Goal: Task Accomplishment & Management: Manage account settings

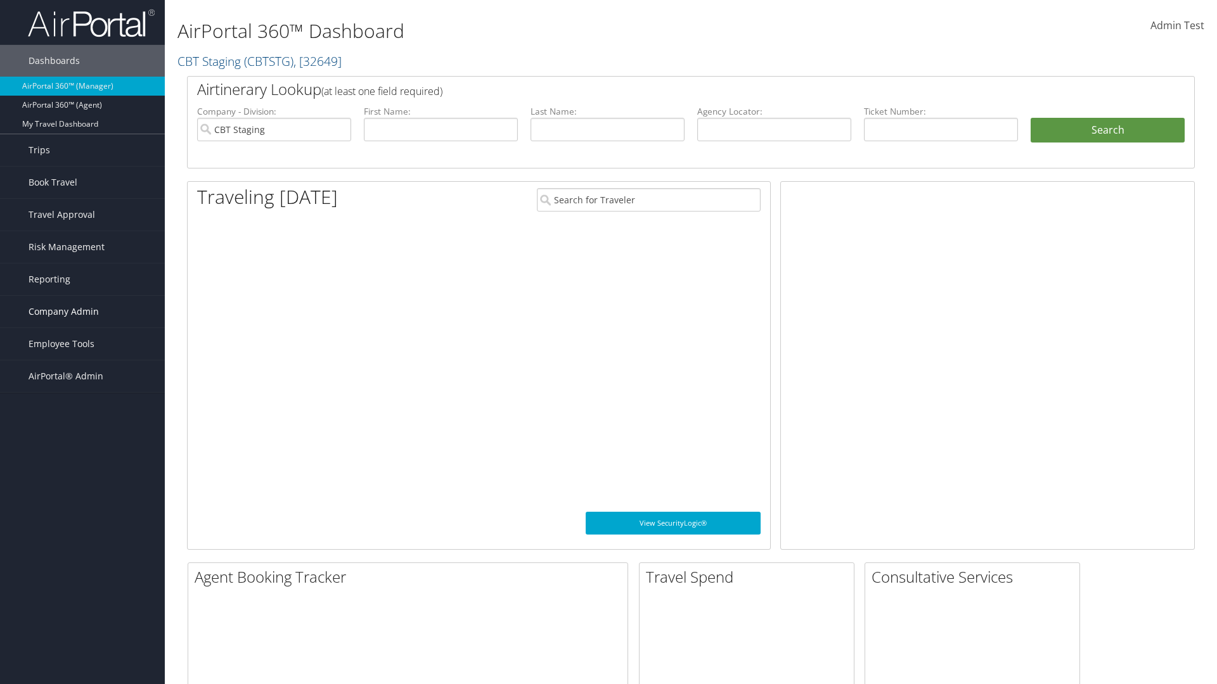
click at [82, 312] on span "Company Admin" at bounding box center [64, 312] width 70 height 32
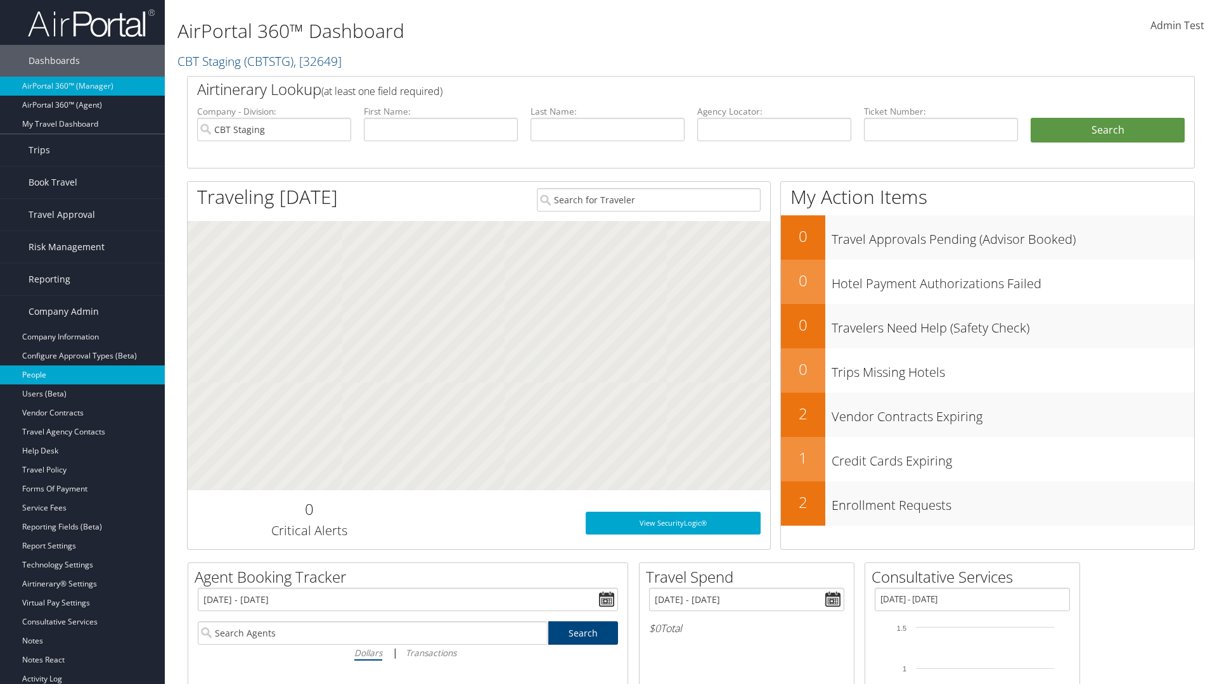
click at [82, 375] on link "People" at bounding box center [82, 375] width 165 height 19
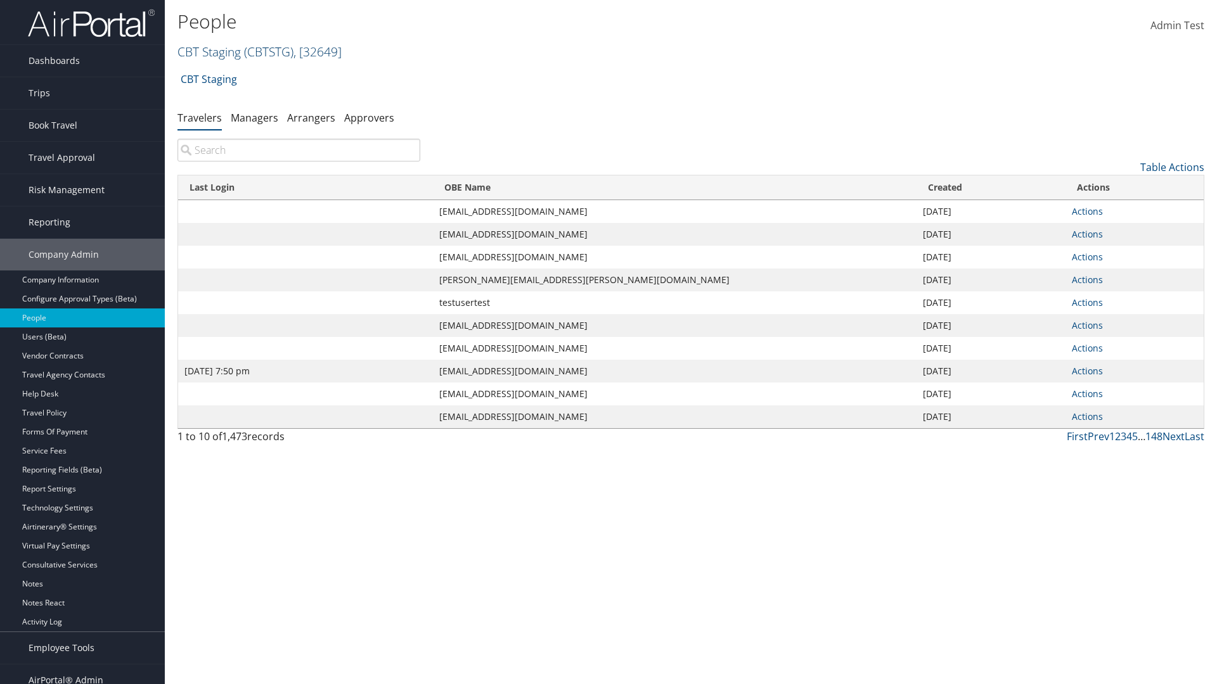
click at [209, 51] on link "CBT Staging ( CBTSTG ) , [ 32649 ]" at bounding box center [259, 51] width 164 height 17
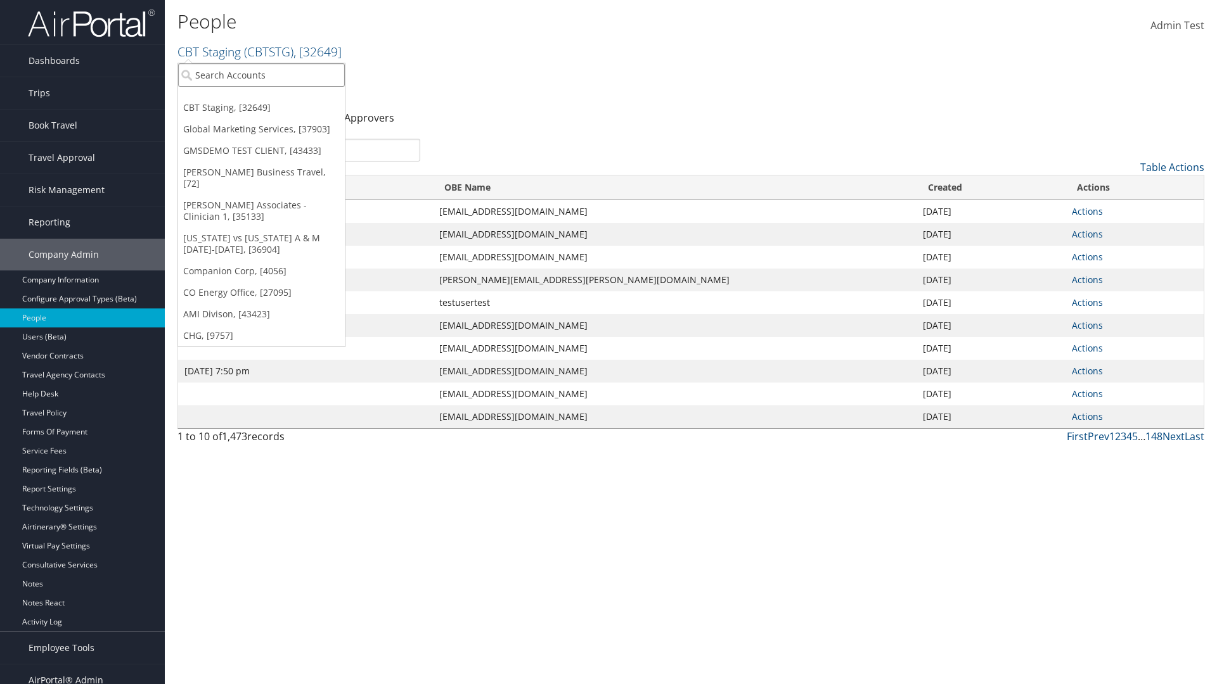
click at [261, 75] on input "search" at bounding box center [261, 74] width 167 height 23
type input "Global Marketing Services"
click at [273, 98] on div "Global Marketing Services (301946), [37903]" at bounding box center [273, 98] width 204 height 11
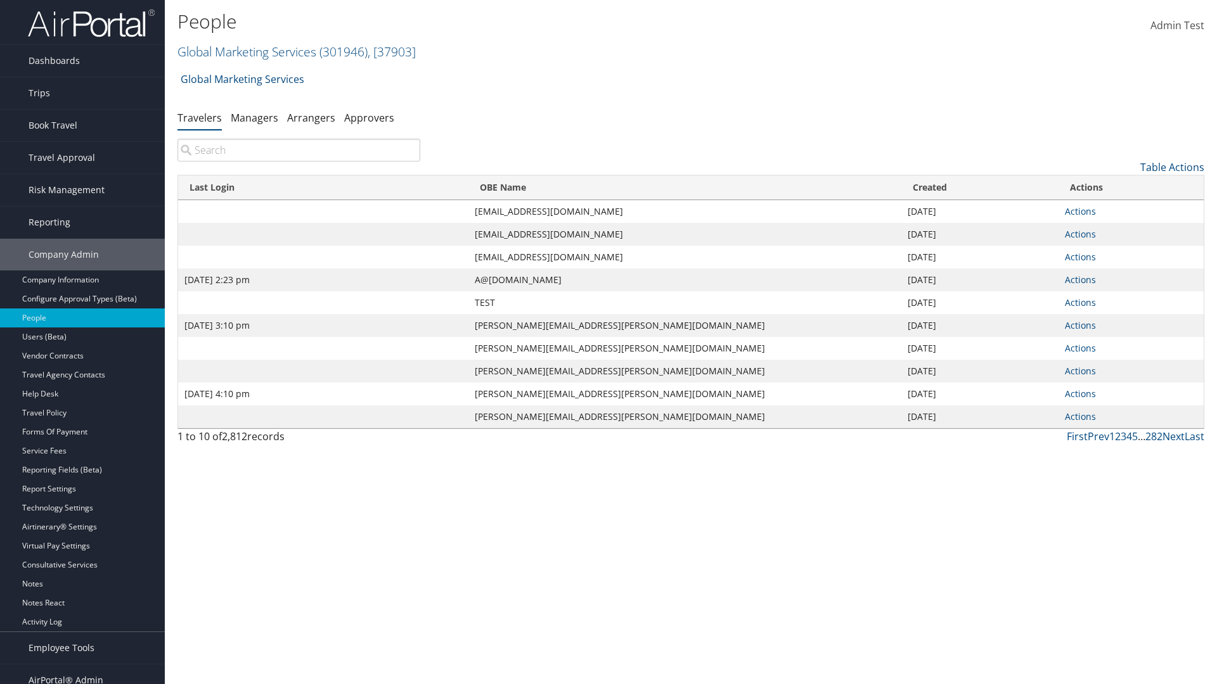
click at [298, 150] on input "search" at bounding box center [298, 150] width 243 height 23
type input "Sep 17, 2020 2:23 pm"
